Goal: Information Seeking & Learning: Learn about a topic

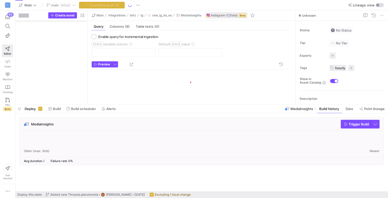
scroll to position [465, 0]
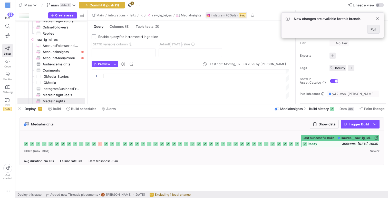
click at [376, 28] on span at bounding box center [374, 29] width 12 height 8
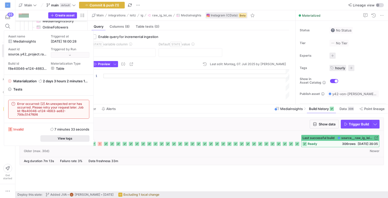
click at [84, 136] on span "button" at bounding box center [65, 139] width 48 height 6
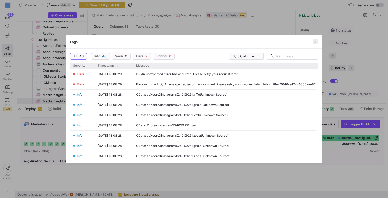
click at [313, 40] on span "button" at bounding box center [315, 41] width 5 height 5
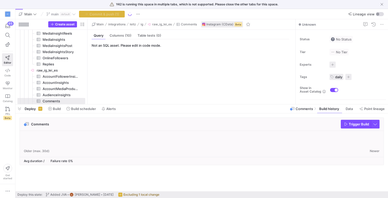
scroll to position [443, 0]
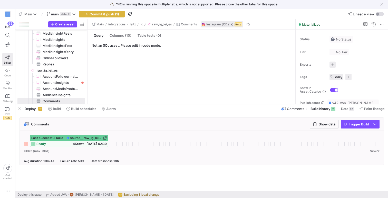
click at [26, 144] on icon at bounding box center [26, 144] width 4 height 4
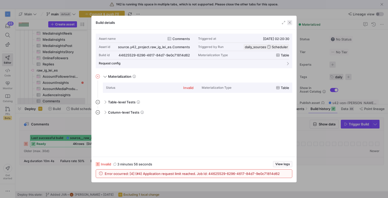
click at [289, 21] on span "button" at bounding box center [289, 22] width 5 height 5
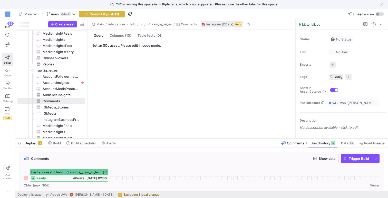
drag, startPoint x: 124, startPoint y: 104, endPoint x: 130, endPoint y: 139, distance: 34.9
click at [130, 139] on div at bounding box center [201, 139] width 373 height 2
click at [8, 71] on icon at bounding box center [7, 70] width 5 height 5
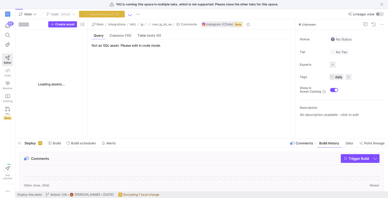
click at [80, 173] on div at bounding box center [202, 175] width 356 height 12
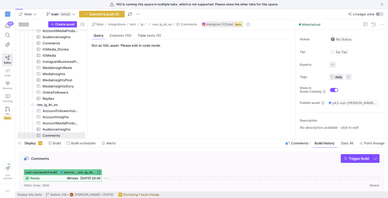
scroll to position [11, 0]
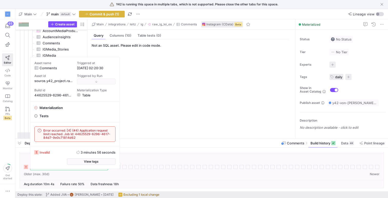
click at [139, 178] on div "Last successful build source__raw_ig_lei_es__Comments ready 4K rows 21.08.25, 0…" at bounding box center [202, 167] width 364 height 26
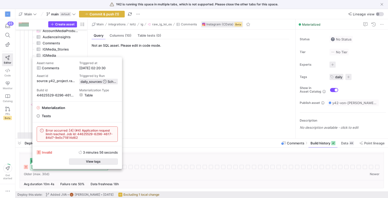
click at [84, 159] on span "button" at bounding box center [93, 162] width 48 height 6
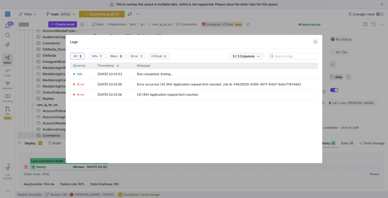
click at [315, 42] on span "button" at bounding box center [315, 41] width 5 height 5
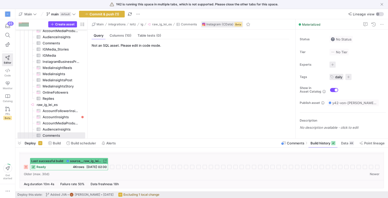
click at [25, 167] on icon at bounding box center [26, 167] width 4 height 4
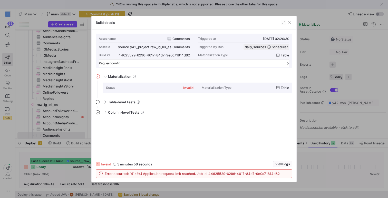
click at [144, 64] on mat-panel-title "Request config" at bounding box center [191, 64] width 184 height 4
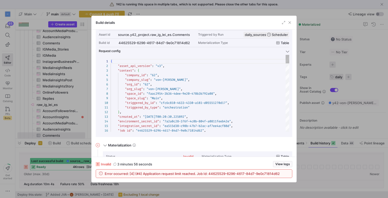
scroll to position [0, 0]
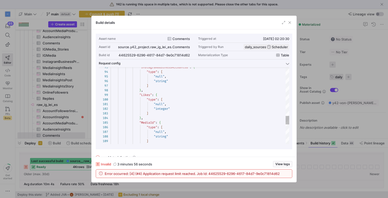
type textarea ""null", "integer" ] }, "MediaId": { "type": [ "null", "string" ] },"
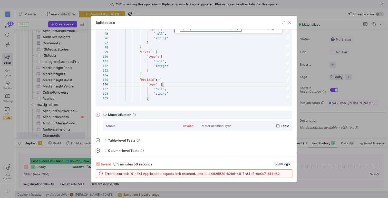
scroll to position [0, 0]
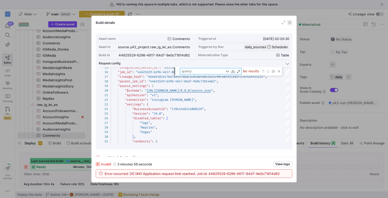
type textarea "query"
click at [288, 23] on span "button" at bounding box center [289, 22] width 5 height 5
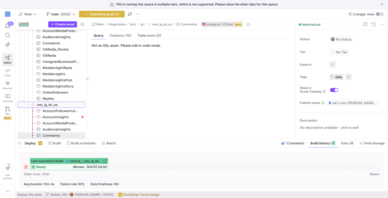
click at [54, 103] on span "raw_ig_lei_es​​​​​​​​" at bounding box center [61, 105] width 48 height 6
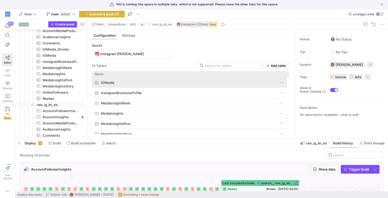
click at [282, 82] on span "Press SPACE to select this row." at bounding box center [281, 82] width 5 height 5
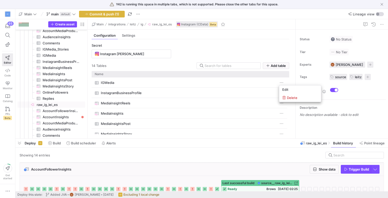
click at [279, 43] on div at bounding box center [194, 99] width 388 height 198
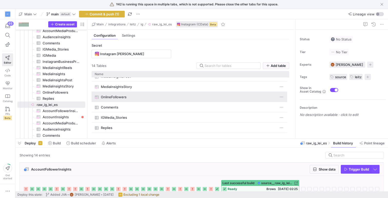
scroll to position [43, 0]
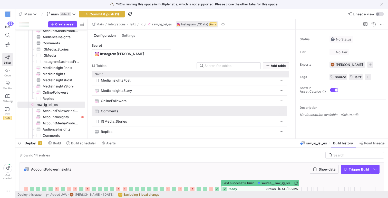
click at [284, 111] on span "Press SPACE to select this row." at bounding box center [281, 111] width 5 height 5
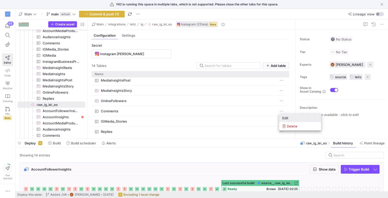
click at [287, 117] on span "Edit" at bounding box center [285, 118] width 6 height 4
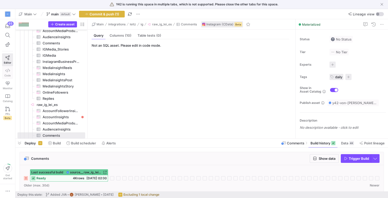
click at [7, 74] on span "Code" at bounding box center [7, 75] width 6 height 3
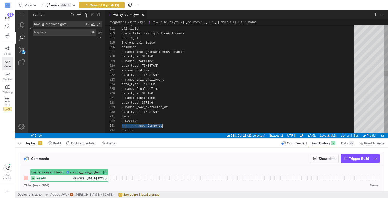
scroll to position [9, 41]
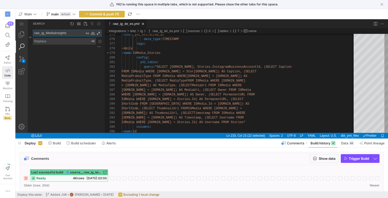
click at [65, 34] on textarea "raw_ig_MediaInsights" at bounding box center [58, 33] width 51 height 6
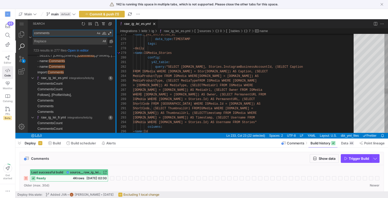
drag, startPoint x: 104, startPoint y: 76, endPoint x: 125, endPoint y: 77, distance: 21.1
click at [125, 77] on div "1 Search Search comments comments files to include files to exclude 723 results…" at bounding box center [201, 76] width 373 height 114
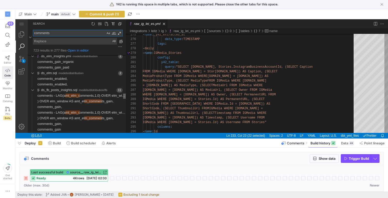
click at [126, 95] on div "723 results in 277 files - Search: comments" at bounding box center [124, 96] width 3 height 5
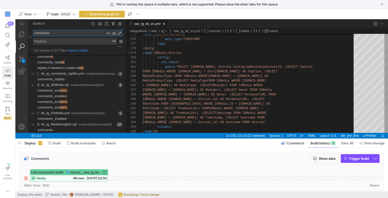
type textarea "comments"
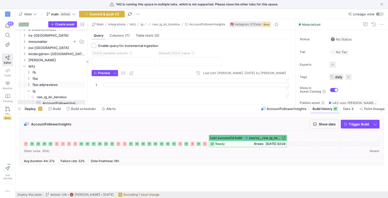
scroll to position [105, 0]
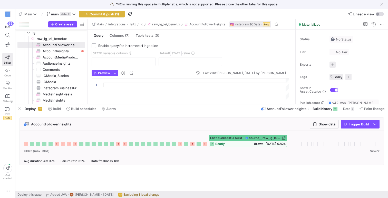
click at [75, 143] on icon at bounding box center [75, 144] width 4 height 4
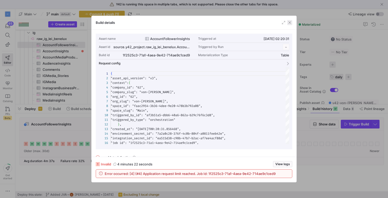
scroll to position [46, 0]
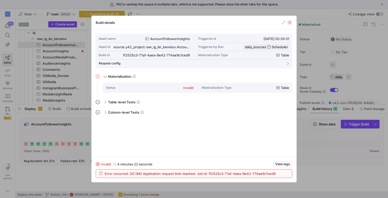
click at [290, 21] on span "button" at bounding box center [289, 22] width 5 height 5
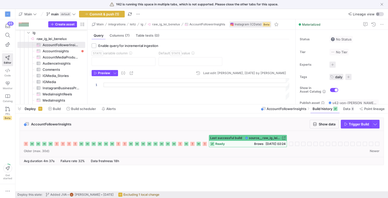
click at [225, 143] on span "ready" at bounding box center [219, 144] width 9 height 4
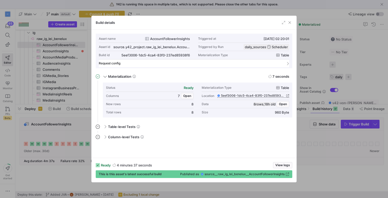
click at [150, 64] on mat-panel-title "Request config" at bounding box center [191, 64] width 184 height 4
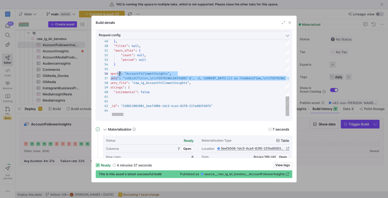
scroll to position [28, 0]
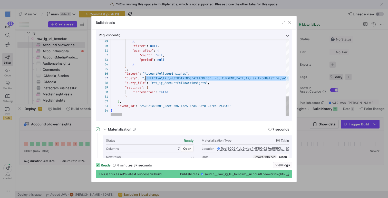
type textarea ""warn_after": { "count": null, "period": null } }, "import": "AccountFollowerIn…"
drag, startPoint x: 274, startPoint y: 79, endPoint x: 144, endPoint y: 78, distance: 130.4
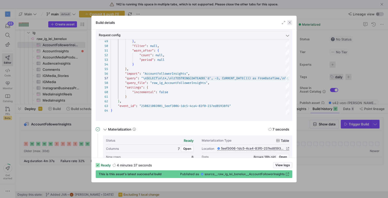
click at [290, 22] on span "button" at bounding box center [289, 22] width 5 height 5
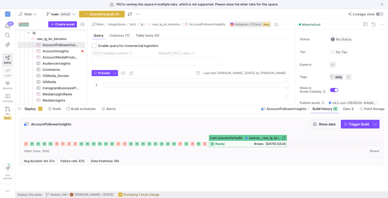
click at [6, 77] on span "Code" at bounding box center [7, 75] width 6 height 3
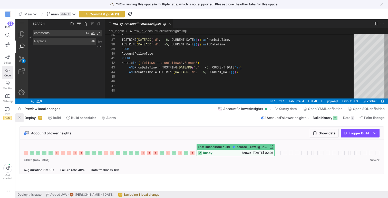
click at [20, 118] on span "button" at bounding box center [19, 117] width 8 height 9
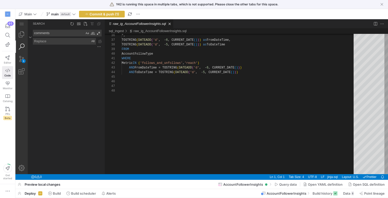
click at [49, 184] on span "Preview local changes" at bounding box center [43, 184] width 36 height 4
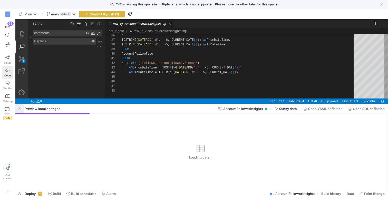
click at [21, 109] on span "button" at bounding box center [19, 108] width 8 height 9
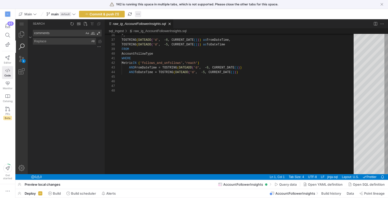
click at [137, 13] on span "button" at bounding box center [138, 14] width 6 height 6
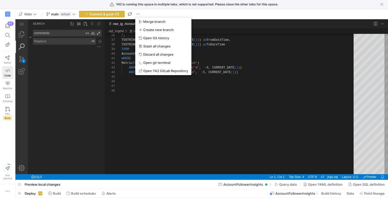
click at [139, 98] on div at bounding box center [194, 99] width 388 height 198
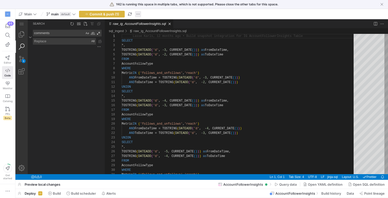
click at [139, 13] on span "button" at bounding box center [138, 14] width 6 height 6
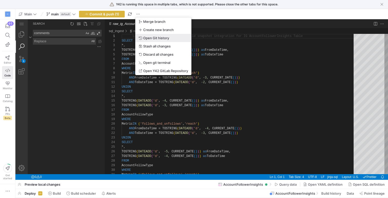
click at [166, 39] on span "Open Git history" at bounding box center [156, 38] width 26 height 4
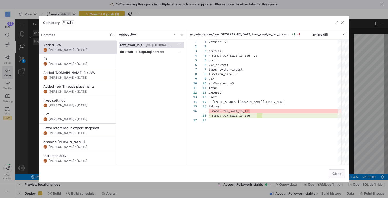
scroll to position [46, 0]
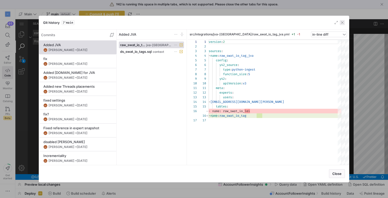
click at [343, 24] on span "button" at bounding box center [342, 22] width 5 height 5
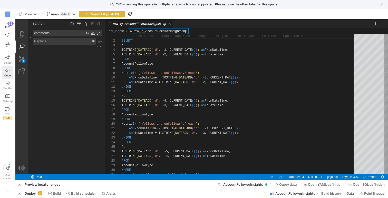
click at [154, 31] on link "raw_ig_AccountFollowerInsights.sql" at bounding box center [160, 31] width 53 height 4
click at [383, 24] on div "raw_ig_AccountFollowerInsights.sql — y42 — Code - OSS — y42 1 Search Search com…" at bounding box center [201, 99] width 373 height 161
click at [138, 15] on span "button" at bounding box center [138, 14] width 6 height 6
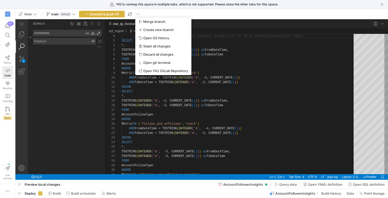
click at [273, 91] on div at bounding box center [194, 99] width 388 height 198
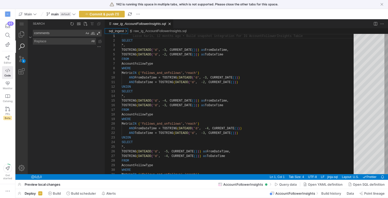
click at [121, 31] on link "sql_ingest" at bounding box center [116, 31] width 15 height 4
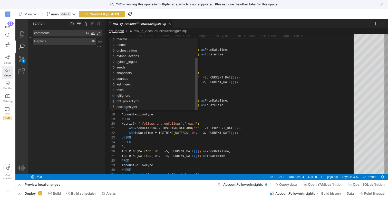
click at [134, 83] on div "sql_ingest" at bounding box center [157, 85] width 81 height 6
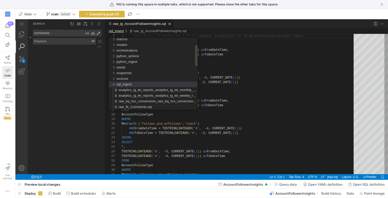
click at [134, 83] on div "sql_ingest" at bounding box center [157, 85] width 81 height 6
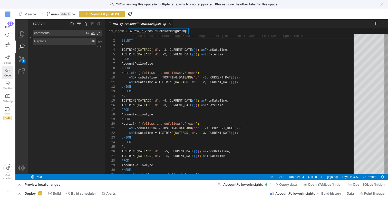
click at [151, 30] on link "raw_ig_AccountFollowerInsights.sql" at bounding box center [160, 31] width 53 height 4
click at [155, 23] on link "raw_ig_AccountFollowerInsights.sql" at bounding box center [139, 24] width 53 height 4
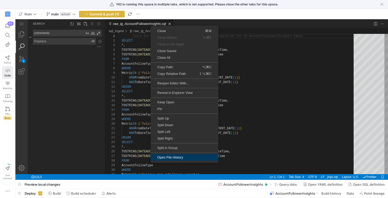
click at [175, 157] on span "Open File History" at bounding box center [185, 157] width 68 height 3
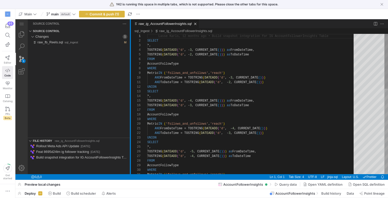
drag, startPoint x: 105, startPoint y: 150, endPoint x: 131, endPoint y: 149, distance: 25.7
click at [131, 149] on div at bounding box center [130, 96] width 1 height 155
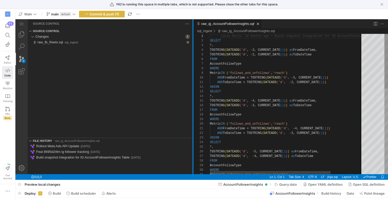
drag, startPoint x: 131, startPoint y: 149, endPoint x: 193, endPoint y: 154, distance: 62.8
click at [193, 154] on div at bounding box center [193, 96] width 1 height 155
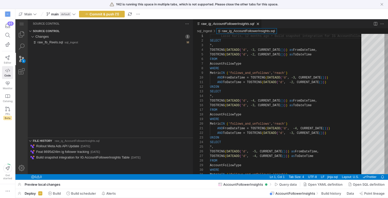
click at [244, 29] on div "raw_ig_AccountFollowerInsights.sql" at bounding box center [248, 31] width 53 height 6
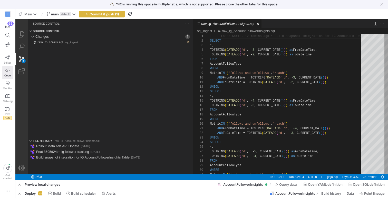
click at [74, 142] on span "raw_ig_AccountFollowerInsights.sql" at bounding box center [77, 141] width 45 height 6
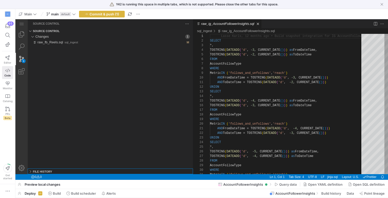
click at [60, 170] on div "File History raw_ig_AccountFollowerInsights.sql" at bounding box center [110, 172] width 165 height 6
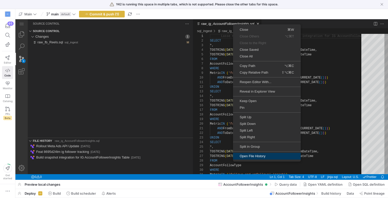
click at [261, 155] on span "Open File History" at bounding box center [267, 156] width 68 height 3
